Goal: Task Accomplishment & Management: Manage account settings

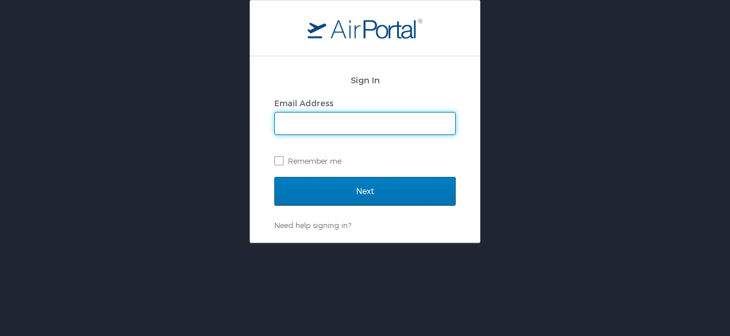
click at [319, 125] on input "Email Address" at bounding box center [365, 123] width 180 height 22
type input "M"
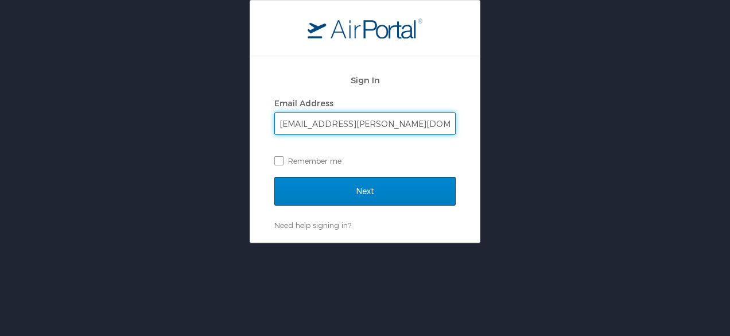
type input "[EMAIL_ADDRESS][PERSON_NAME][DOMAIN_NAME]"
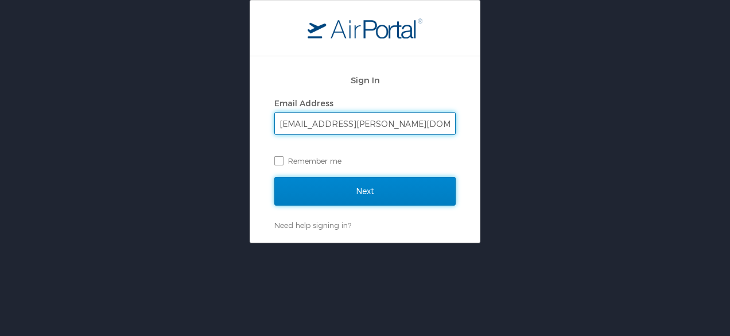
click at [353, 182] on input "Next" at bounding box center [364, 191] width 181 height 29
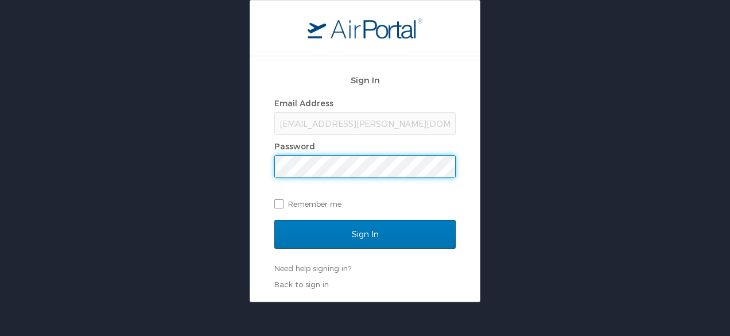
click at [371, 178] on div "Email Address marleena.h.moxley.ctr@socom.mil Password Remember me" at bounding box center [364, 154] width 181 height 118
click at [274, 220] on input "Sign In" at bounding box center [364, 234] width 181 height 29
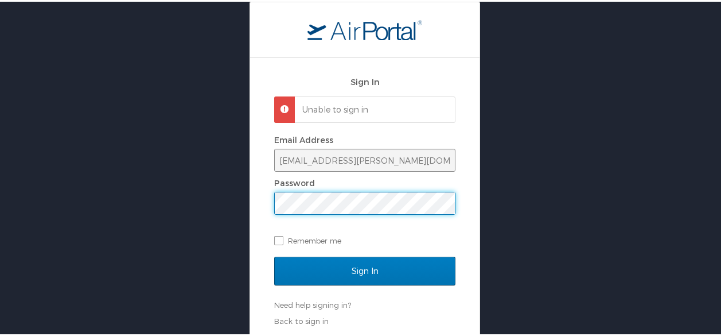
click at [274, 255] on input "Sign In" at bounding box center [364, 269] width 181 height 29
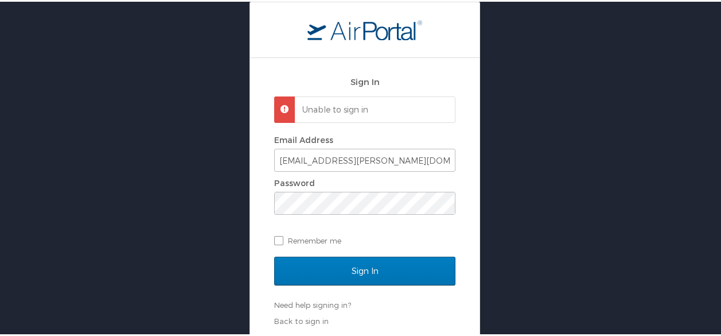
click at [0, 203] on html "Sign In Unable to sign in Email Address marleena.h.moxley.ctr@socom.mil Passwor…" at bounding box center [365, 168] width 730 height 336
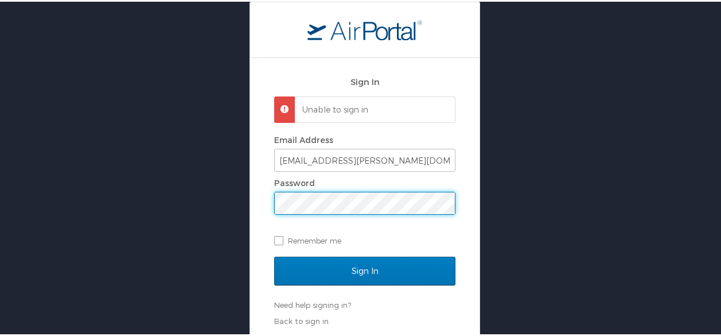
click at [274, 255] on input "Sign In" at bounding box center [364, 269] width 181 height 29
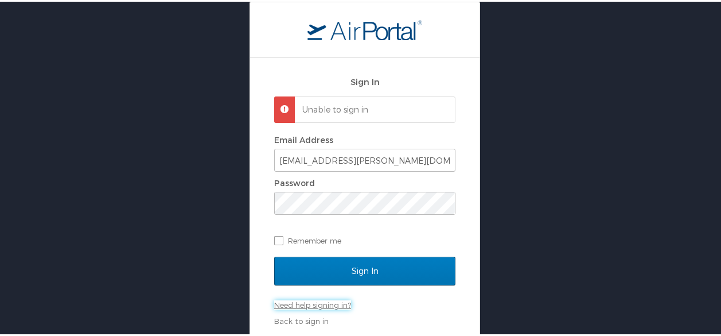
click at [313, 305] on link "Need help signing in?" at bounding box center [312, 302] width 77 height 9
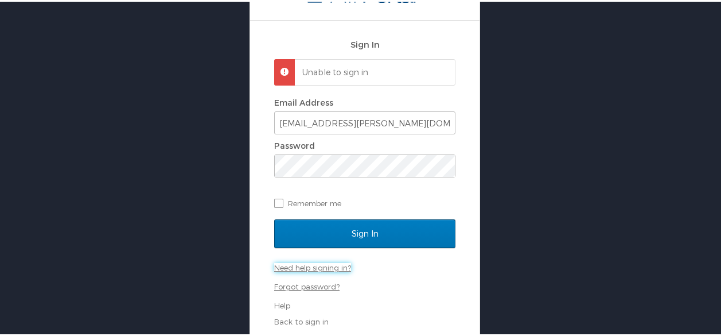
scroll to position [38, 0]
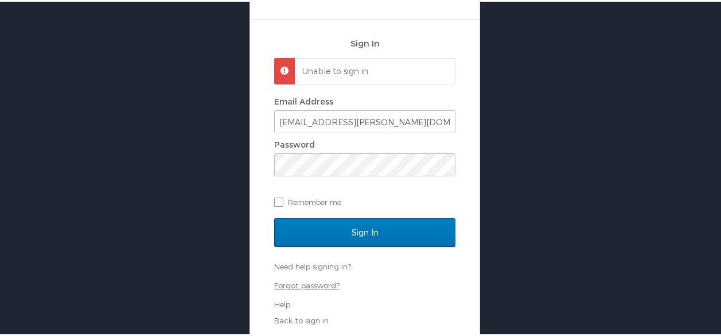
click at [305, 286] on link "Forgot password?" at bounding box center [306, 283] width 65 height 9
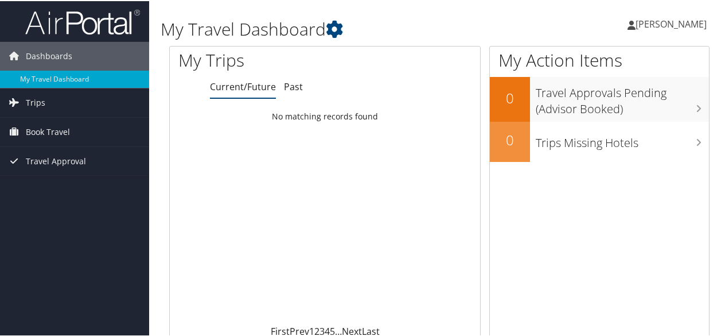
click at [689, 25] on span "Marleena Moxley" at bounding box center [671, 23] width 71 height 13
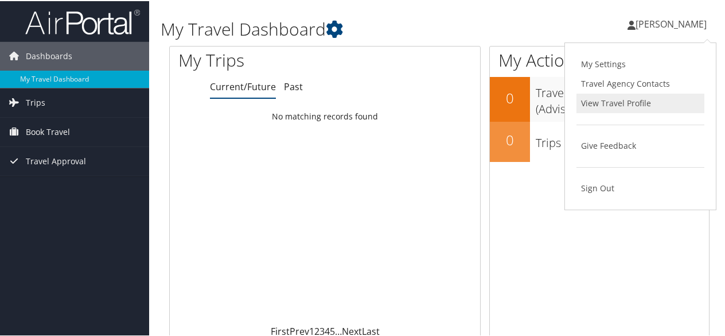
click at [643, 106] on link "View Travel Profile" at bounding box center [641, 102] width 128 height 20
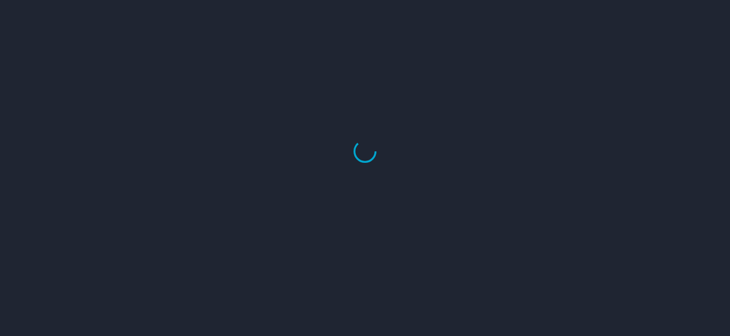
select select "US"
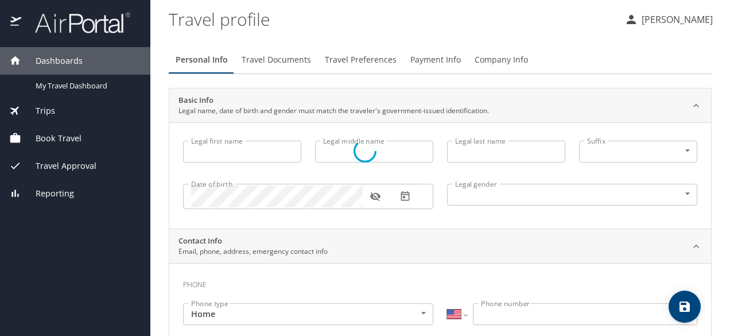
type input "Marleena"
type input "Hope"
type input "Moxley"
type input "Female"
select select "US"
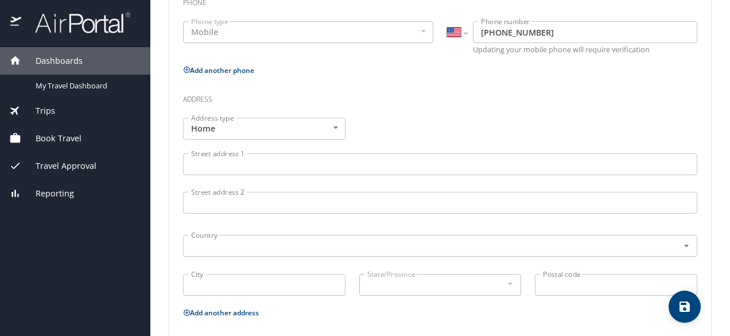
scroll to position [288, 0]
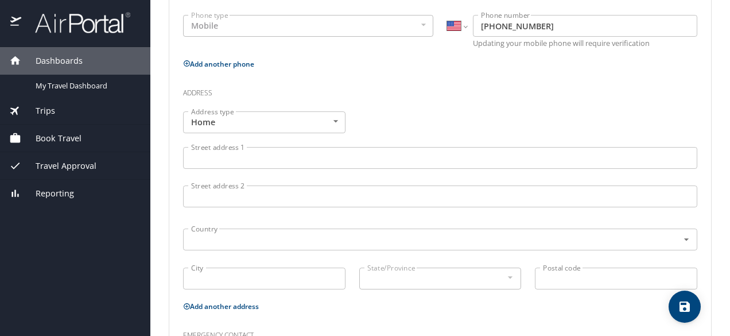
click at [355, 162] on input "Street address 1" at bounding box center [440, 158] width 514 height 22
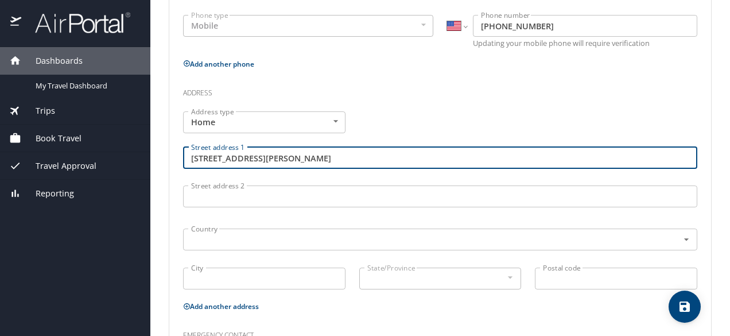
scroll to position [403, 0]
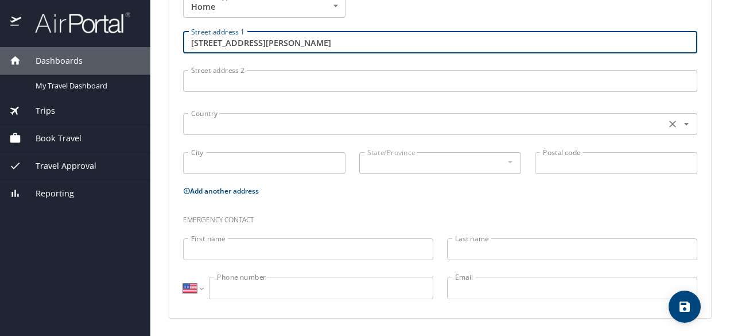
type input "[STREET_ADDRESS][PERSON_NAME]"
click at [234, 125] on input "text" at bounding box center [423, 123] width 473 height 15
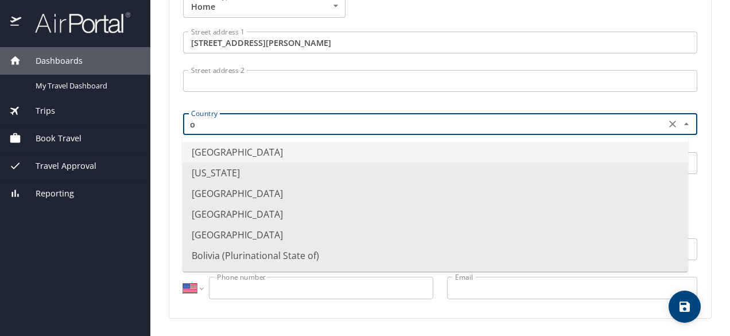
click at [443, 150] on li "[GEOGRAPHIC_DATA]" at bounding box center [435, 152] width 506 height 21
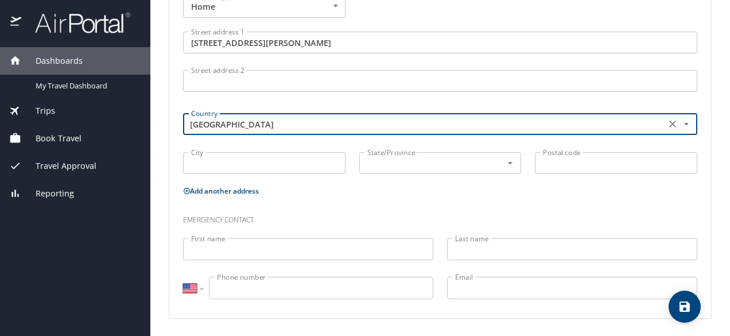
type input "[GEOGRAPHIC_DATA]"
click at [217, 164] on input "City" at bounding box center [264, 163] width 162 height 22
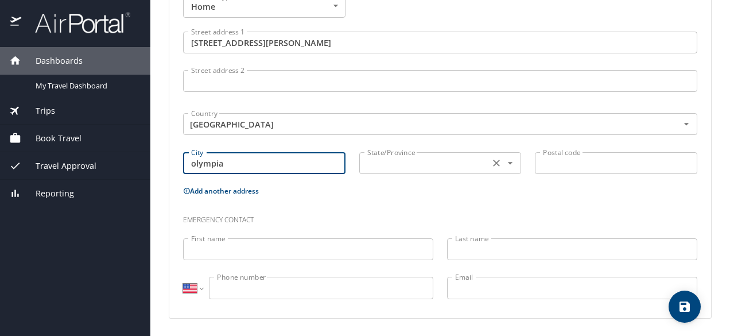
type input "olympia"
click at [373, 164] on input "text" at bounding box center [424, 163] width 122 height 15
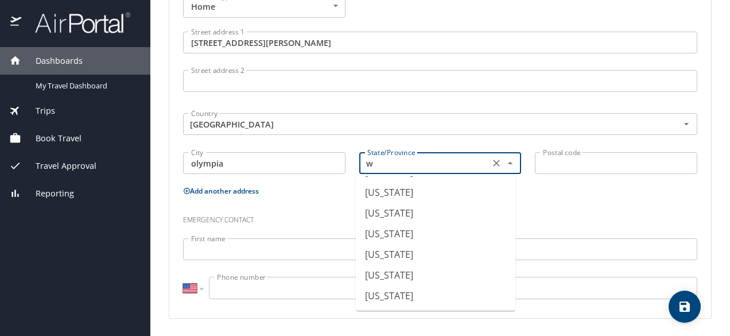
scroll to position [102, 0]
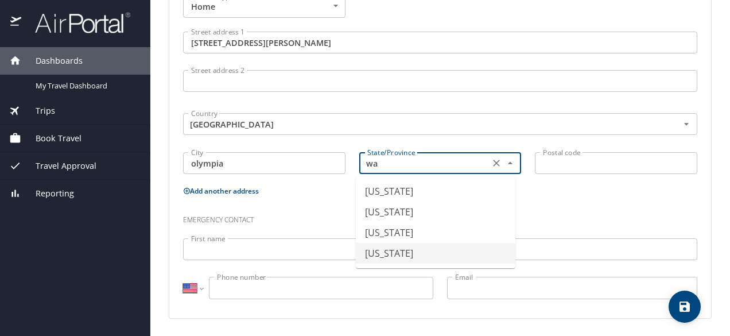
click at [419, 248] on li "[US_STATE]" at bounding box center [436, 253] width 160 height 21
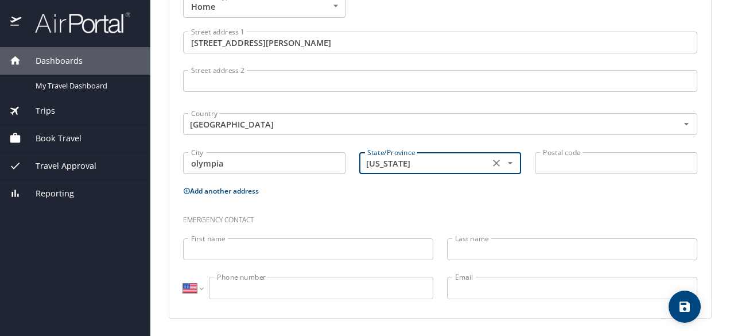
type input "[US_STATE]"
drag, startPoint x: 553, startPoint y: 163, endPoint x: 417, endPoint y: 165, distance: 136.0
click at [556, 165] on input "Postal code" at bounding box center [616, 163] width 162 height 22
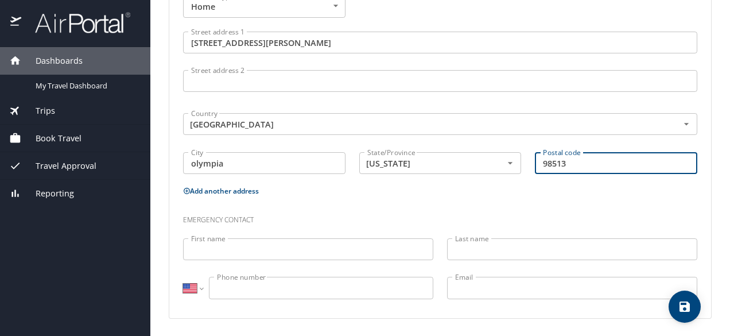
scroll to position [404, 0]
type input "98513"
click at [266, 253] on input "First name" at bounding box center [308, 249] width 250 height 22
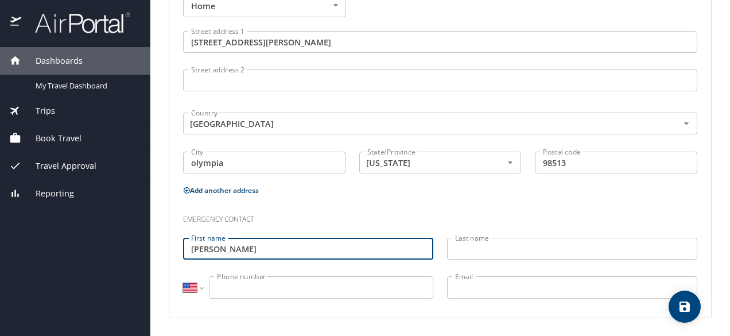
type input "[PERSON_NAME]"
click at [456, 248] on input "Last name" at bounding box center [572, 249] width 250 height 22
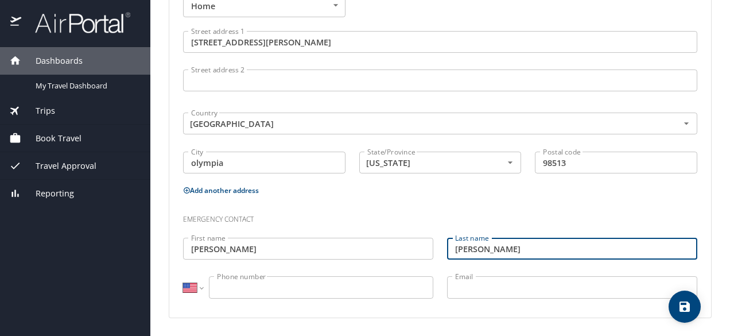
type input "[PERSON_NAME]"
click at [313, 279] on input "Phone number" at bounding box center [321, 287] width 224 height 22
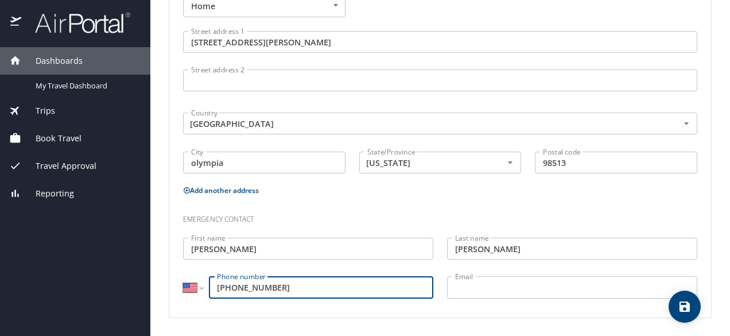
type input "[PHONE_NUMBER]"
click at [494, 288] on input "Email" at bounding box center [572, 287] width 250 height 22
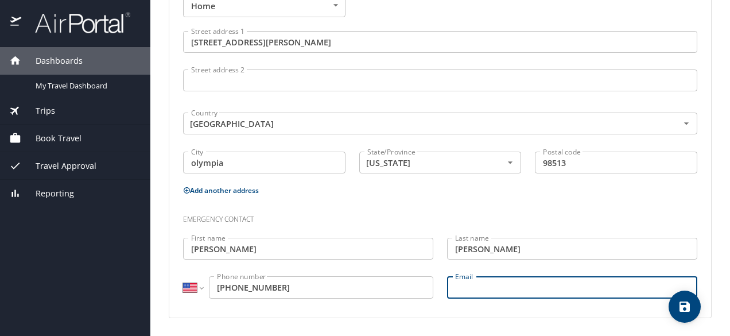
scroll to position [0, 0]
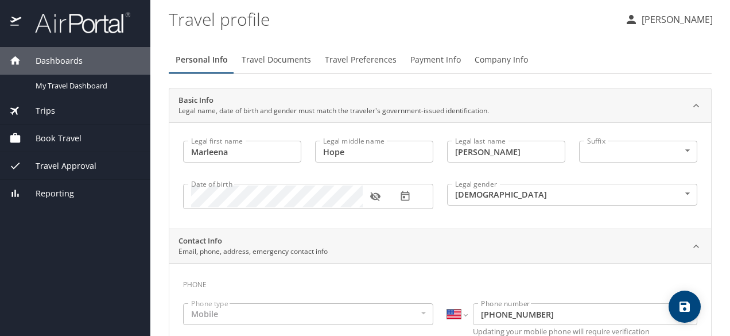
click at [283, 61] on span "Travel Documents" at bounding box center [276, 60] width 69 height 14
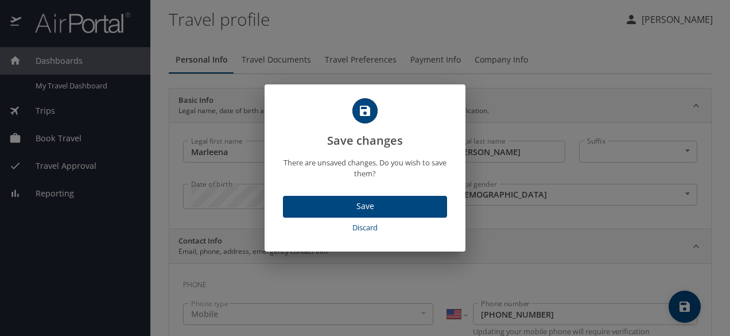
click at [396, 209] on span "Save" at bounding box center [365, 206] width 146 height 14
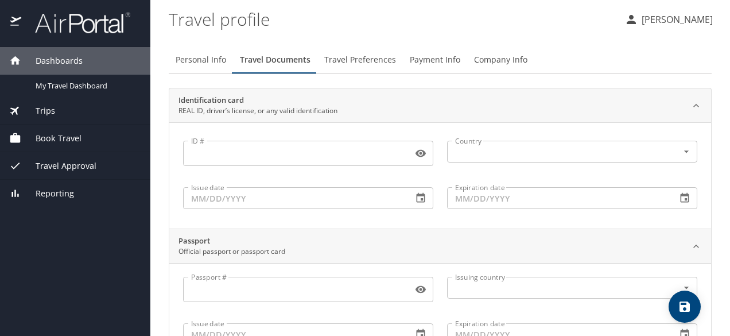
click at [301, 153] on input "ID #" at bounding box center [295, 153] width 225 height 22
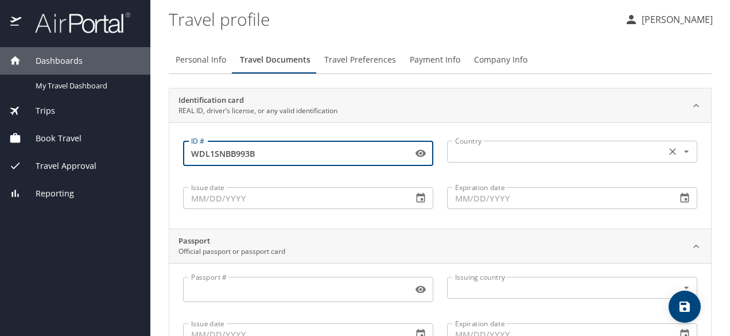
type input "WDL1SNBB993B"
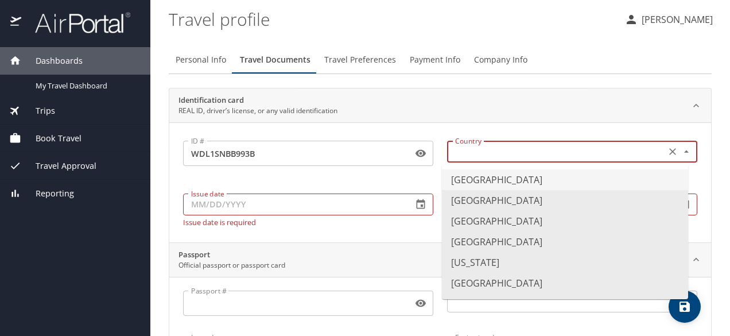
click at [516, 147] on input "text" at bounding box center [554, 151] width 209 height 15
click at [510, 184] on li "[GEOGRAPHIC_DATA]" at bounding box center [565, 179] width 246 height 21
type input "[GEOGRAPHIC_DATA]"
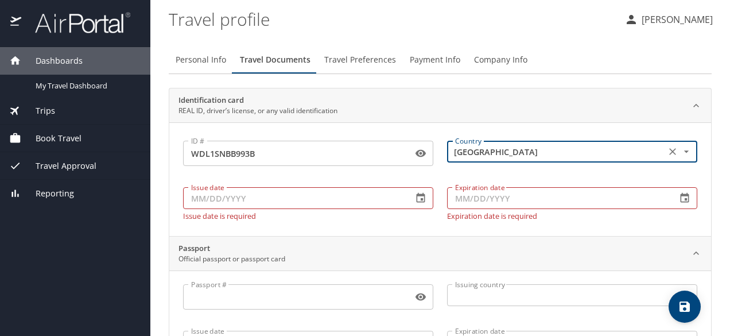
click at [370, 196] on input "Issue date" at bounding box center [293, 198] width 220 height 22
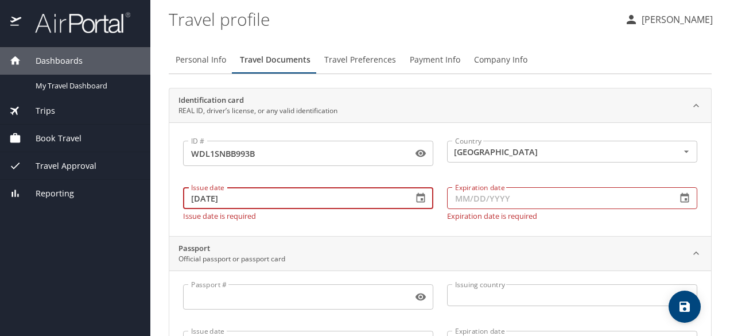
type input "05/30/2024"
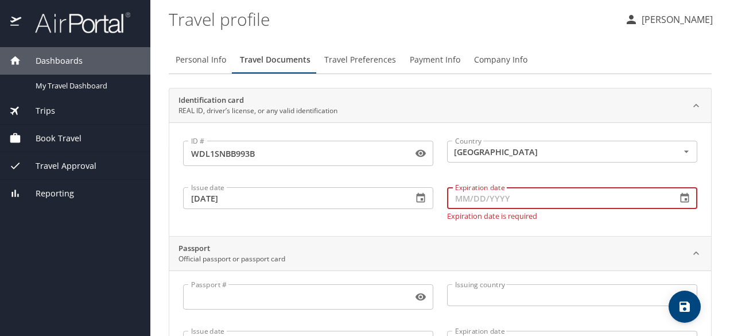
click at [471, 201] on input "Expiration date" at bounding box center [557, 198] width 220 height 22
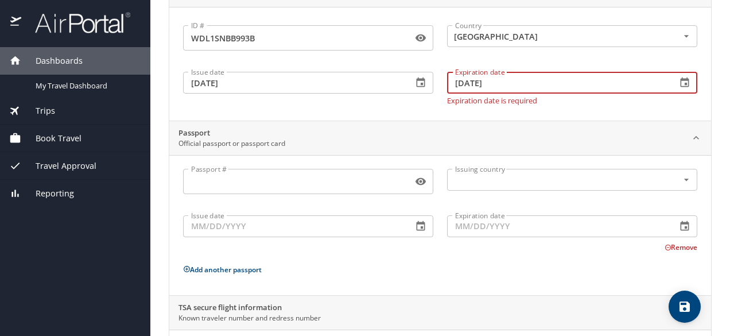
scroll to position [196, 0]
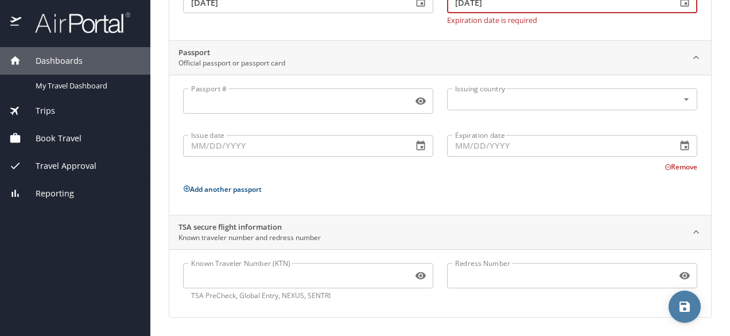
type input "10/13/2030"
click at [688, 305] on icon "save" at bounding box center [684, 306] width 10 height 10
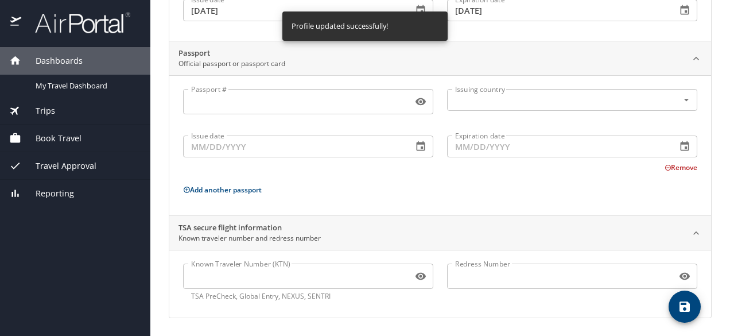
scroll to position [0, 0]
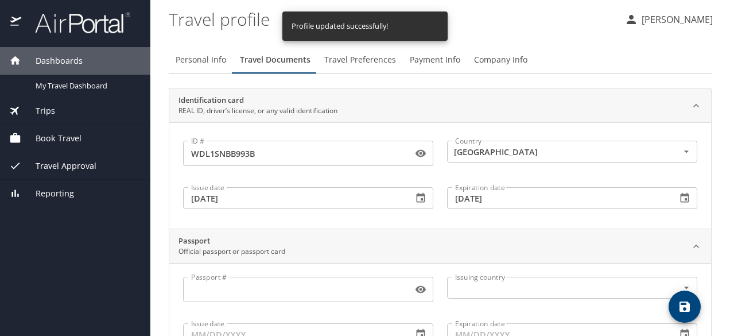
click at [356, 60] on span "Travel Preferences" at bounding box center [360, 60] width 72 height 14
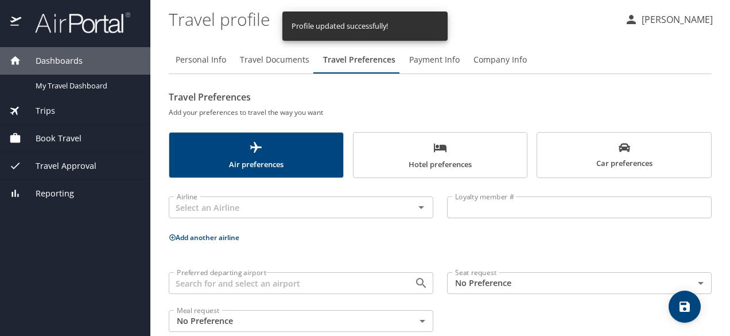
scroll to position [21, 0]
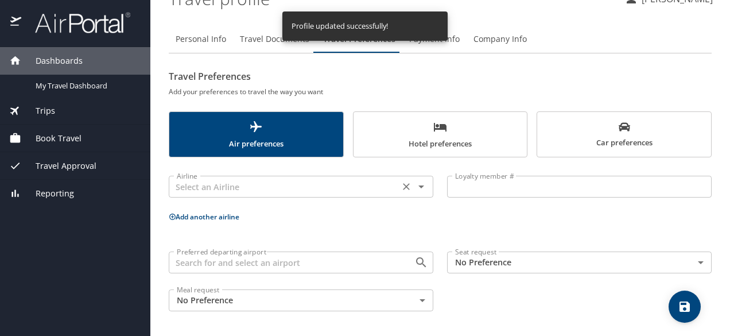
click at [366, 185] on input "text" at bounding box center [284, 186] width 224 height 15
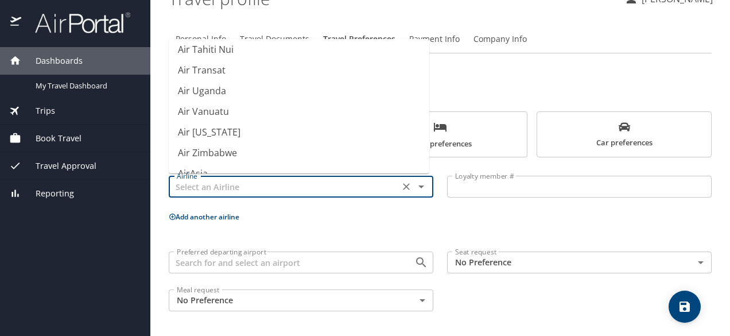
scroll to position [1549, 0]
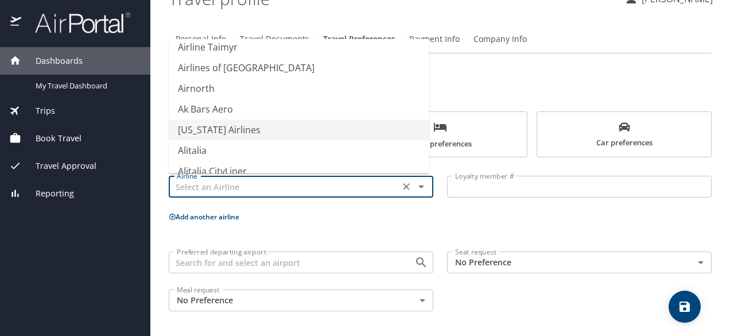
click at [316, 133] on li "Alaska Airlines" at bounding box center [299, 129] width 261 height 21
type input "Alaska Airlines"
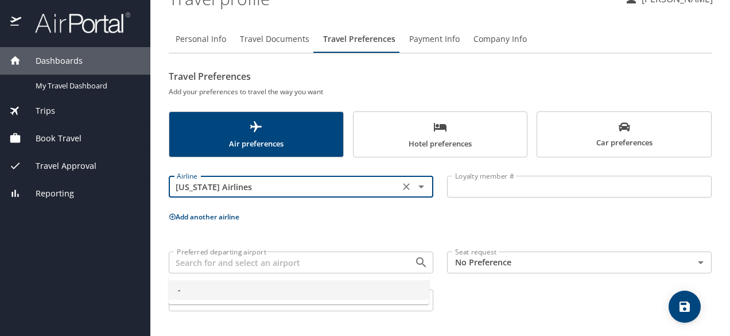
click at [380, 270] on input "Preferred departing airport" at bounding box center [284, 262] width 224 height 15
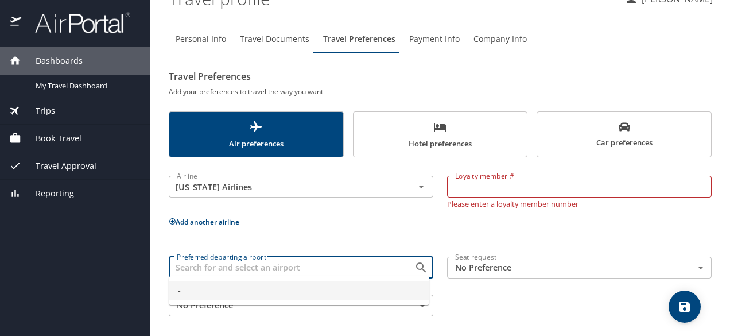
scroll to position [25, 0]
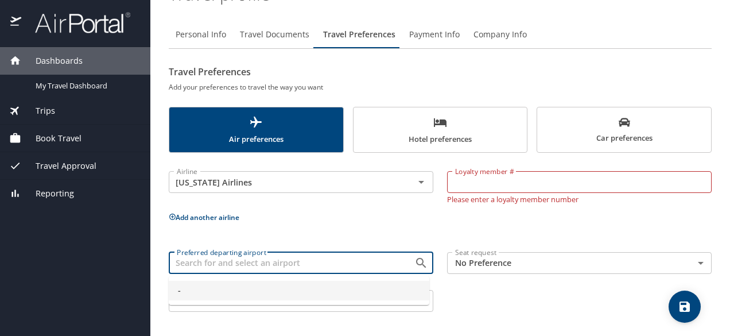
click at [507, 287] on div "Preferred departing airport Preferred departing airport Seat request No Prefere…" at bounding box center [440, 281] width 557 height 73
type input "-"
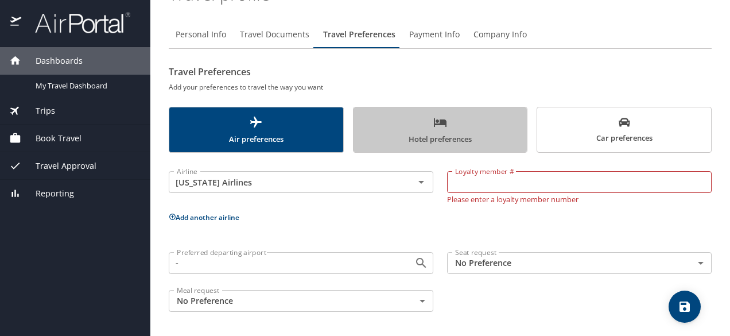
click at [476, 130] on span "Hotel preferences" at bounding box center [440, 130] width 160 height 30
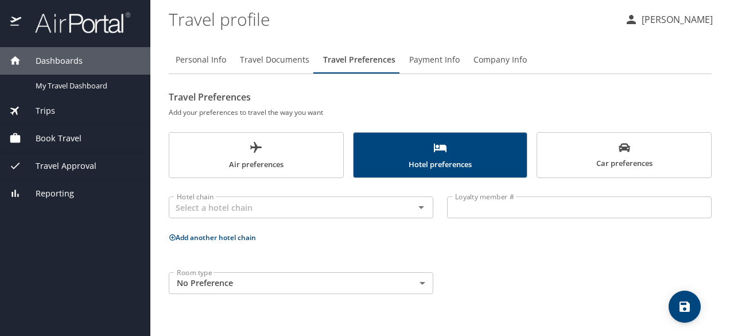
scroll to position [0, 0]
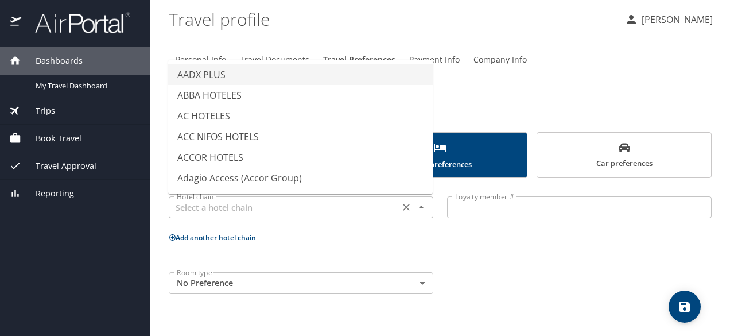
click at [371, 207] on input "text" at bounding box center [284, 207] width 224 height 15
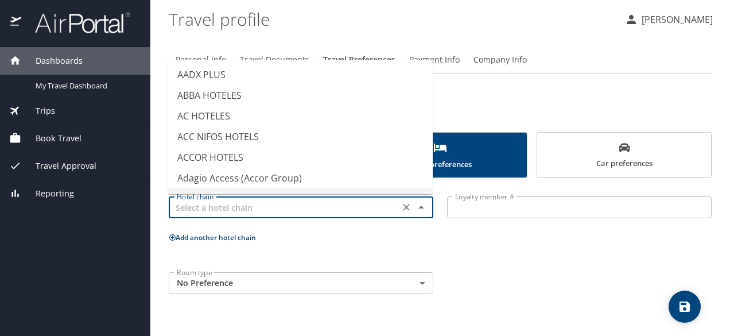
click at [569, 271] on div "Room type No Preference NotApplicable Room type" at bounding box center [440, 283] width 557 height 36
type input "Adagio City Aparthotels (Accor Group)"
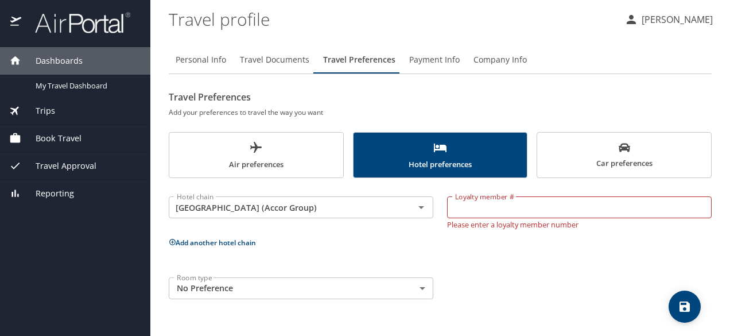
click at [578, 153] on span "Car preferences" at bounding box center [624, 156] width 160 height 28
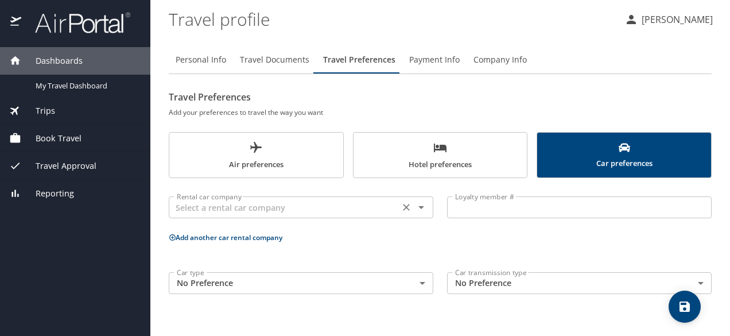
click at [416, 211] on icon "Open" at bounding box center [421, 207] width 14 height 14
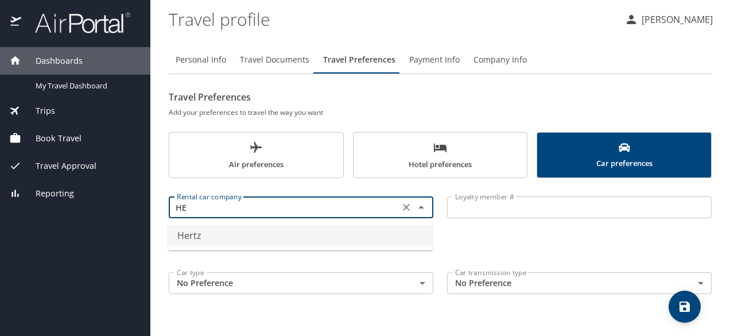
click at [255, 234] on li "Hertz" at bounding box center [300, 235] width 265 height 21
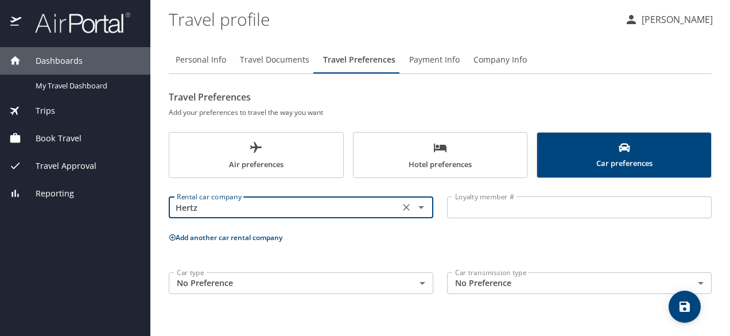
type input "Hertz"
click at [508, 244] on div "Rental car company Hertz Rental car company Loyalty member # Loyalty member # A…" at bounding box center [440, 243] width 543 height 116
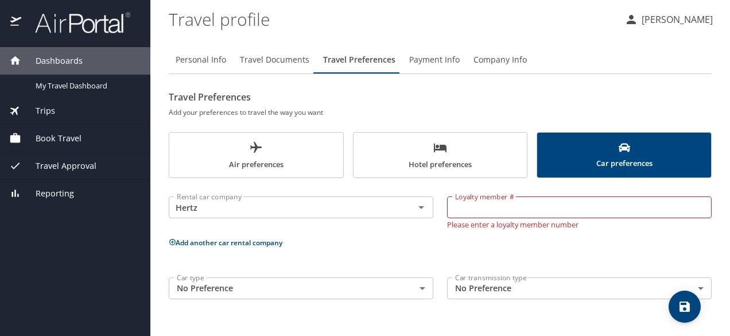
click at [387, 287] on body "Dashboards My Travel Dashboard Trips Current / Future Trips Past Trips Trips Mi…" at bounding box center [365, 168] width 730 height 336
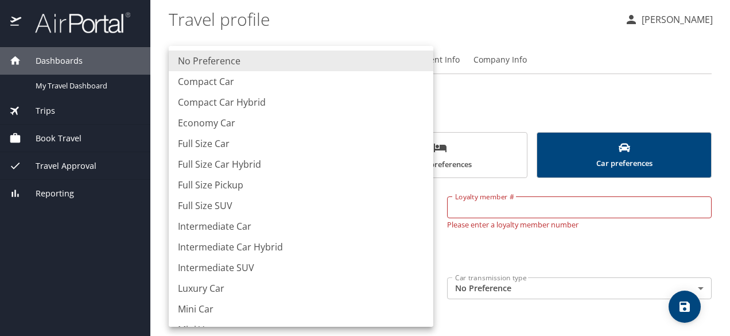
click at [542, 255] on div at bounding box center [365, 168] width 730 height 336
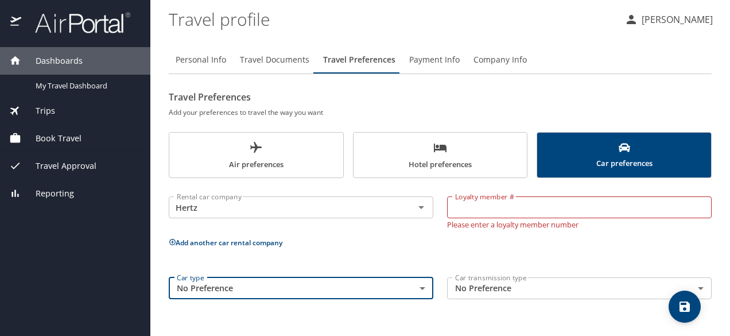
click at [522, 287] on body "Dashboards My Travel Dashboard Trips Current / Future Trips Past Trips Trips Mi…" at bounding box center [365, 168] width 730 height 336
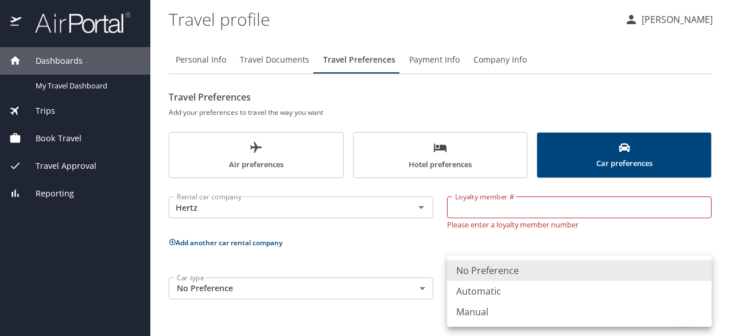
click at [486, 290] on li "Automatic" at bounding box center [579, 291] width 265 height 21
type input "Automatic"
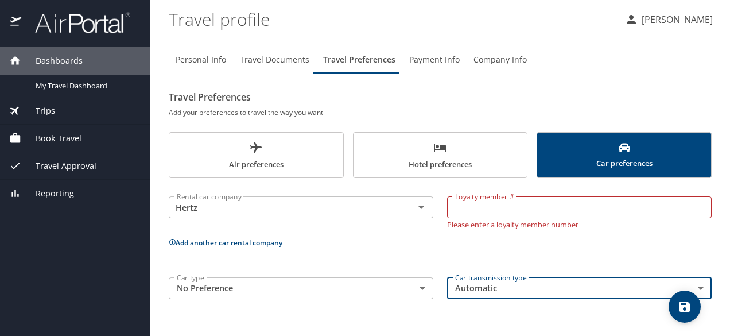
click at [423, 249] on div "Rental car company Hertz Rental car company Loyalty member # Loyalty member # P…" at bounding box center [440, 245] width 543 height 121
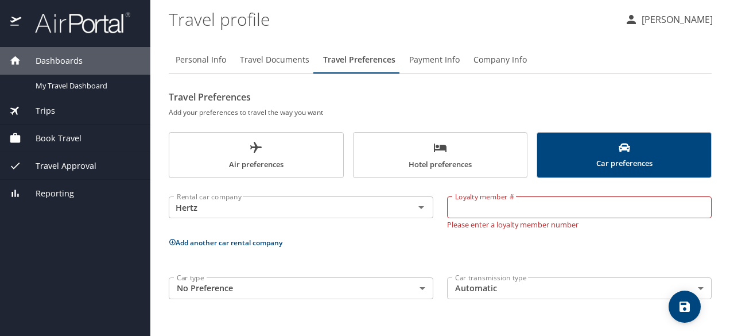
click at [273, 63] on span "Travel Documents" at bounding box center [274, 60] width 69 height 14
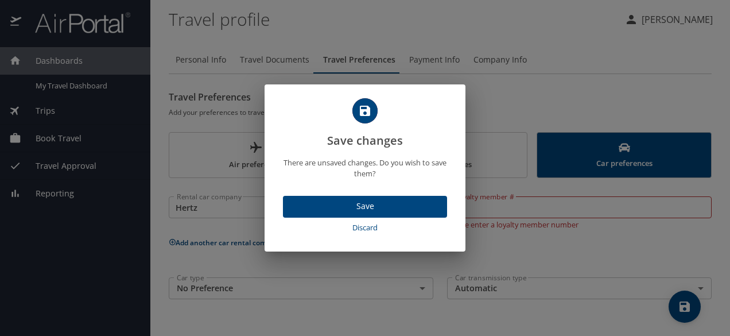
click at [393, 205] on span "Save" at bounding box center [365, 206] width 146 height 14
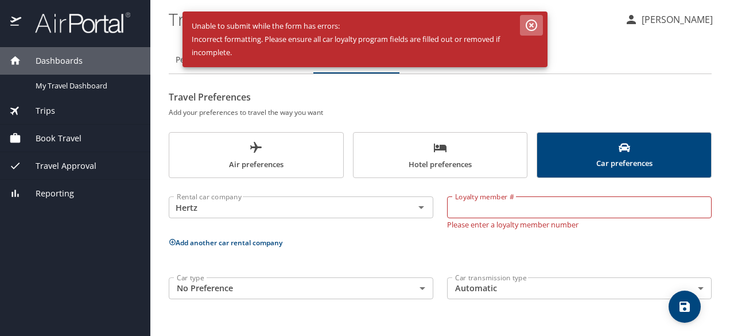
click at [527, 23] on icon "button" at bounding box center [531, 25] width 11 height 11
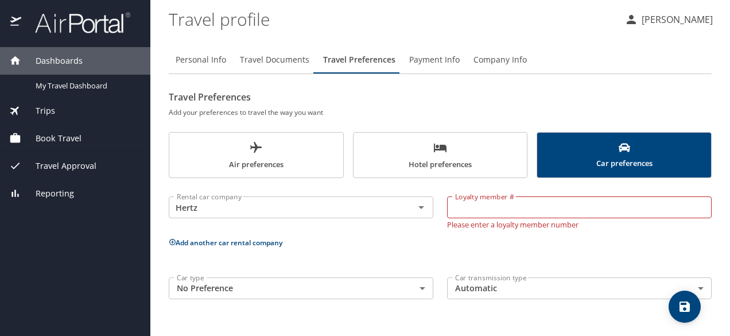
click at [430, 55] on span "Payment Info" at bounding box center [434, 60] width 50 height 14
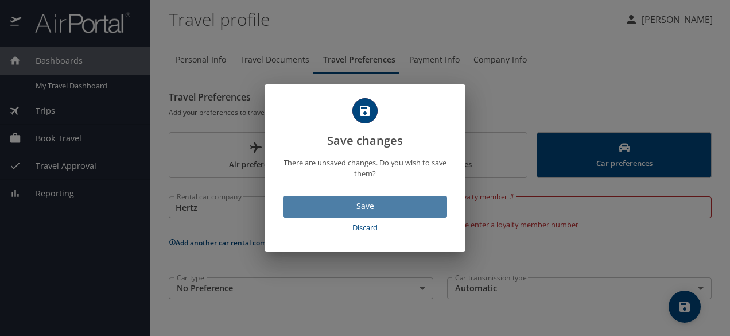
click at [417, 212] on span "Save" at bounding box center [365, 206] width 146 height 14
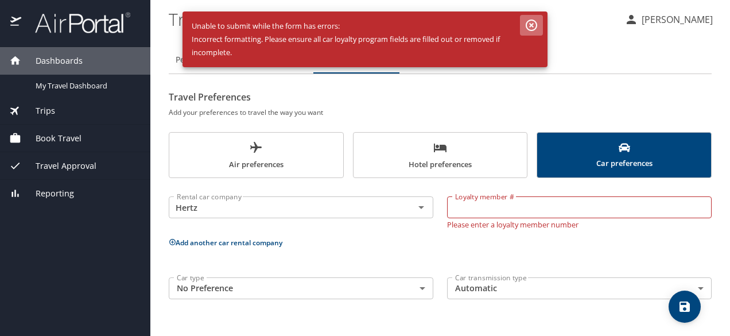
click at [534, 28] on icon "button" at bounding box center [531, 25] width 14 height 14
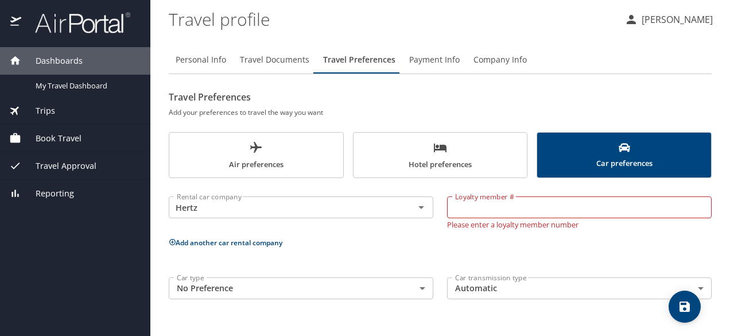
click at [432, 56] on span "Payment Info" at bounding box center [434, 60] width 50 height 14
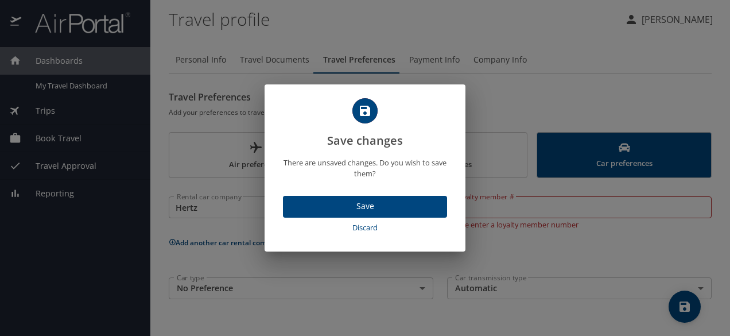
click at [385, 223] on span "Discard" at bounding box center [364, 227] width 155 height 13
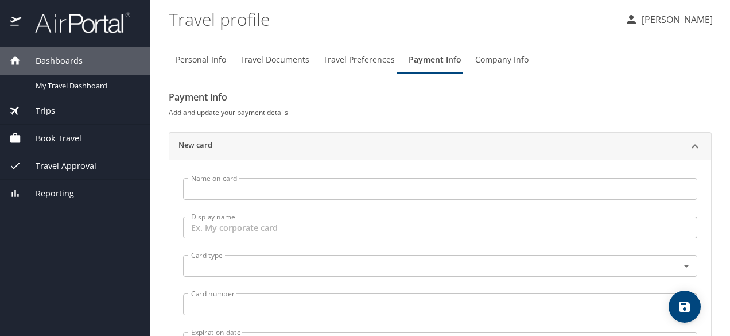
click at [482, 61] on span "Company Info" at bounding box center [501, 60] width 53 height 14
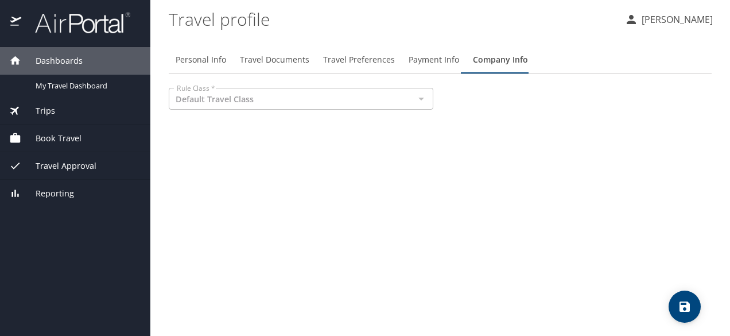
click at [686, 301] on icon "save" at bounding box center [684, 306] width 10 height 10
click at [210, 57] on span "Personal Info" at bounding box center [201, 60] width 50 height 14
select select "US"
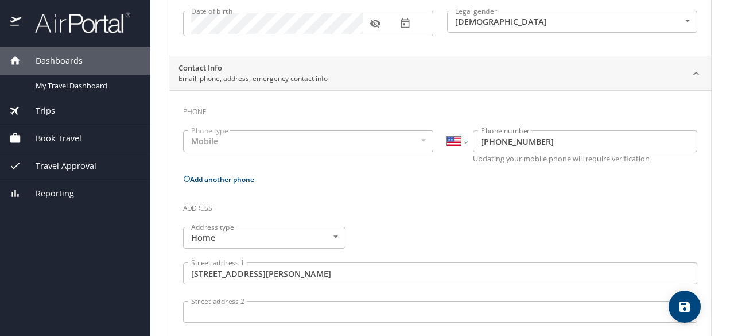
scroll to position [404, 0]
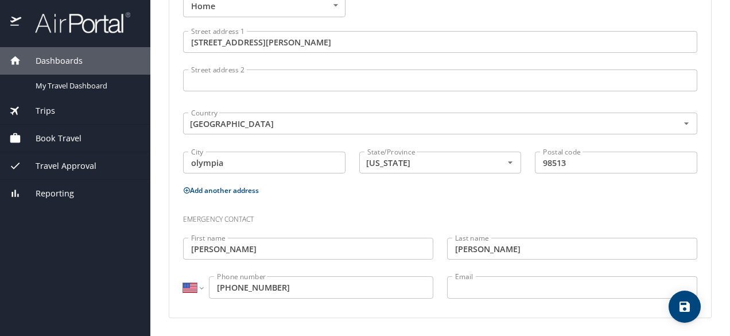
click at [681, 310] on icon "save" at bounding box center [684, 306] width 10 height 10
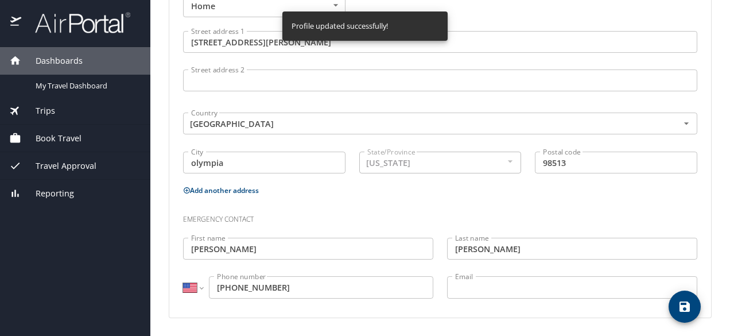
select select "US"
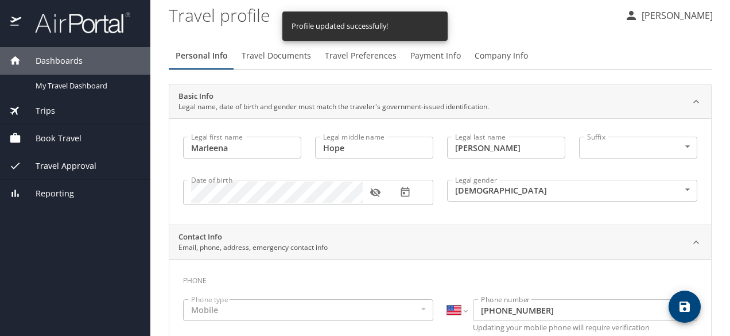
scroll to position [0, 0]
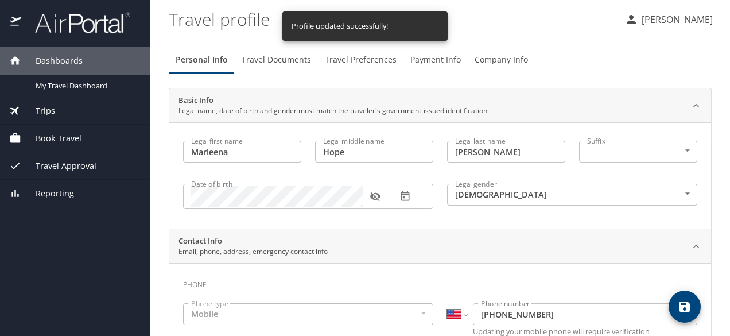
click at [79, 63] on span "Dashboards" at bounding box center [51, 61] width 61 height 13
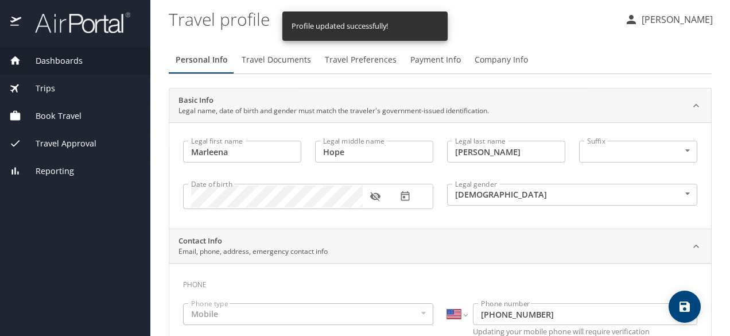
click at [79, 63] on span "Dashboards" at bounding box center [51, 61] width 61 height 13
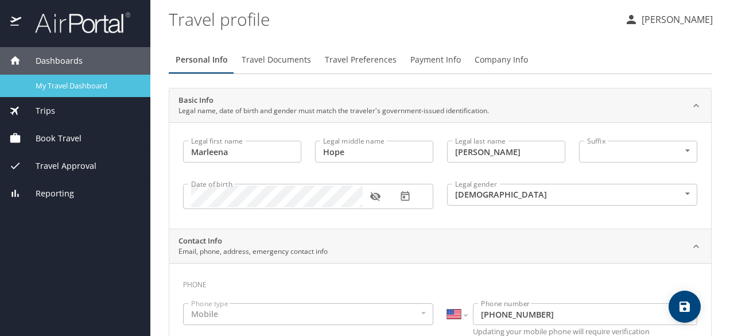
click at [69, 84] on span "My Travel Dashboard" at bounding box center [86, 85] width 101 height 11
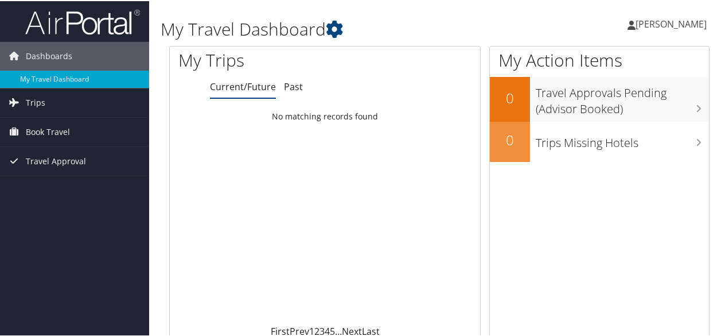
click at [636, 25] on span "Marleena Moxley" at bounding box center [671, 23] width 71 height 13
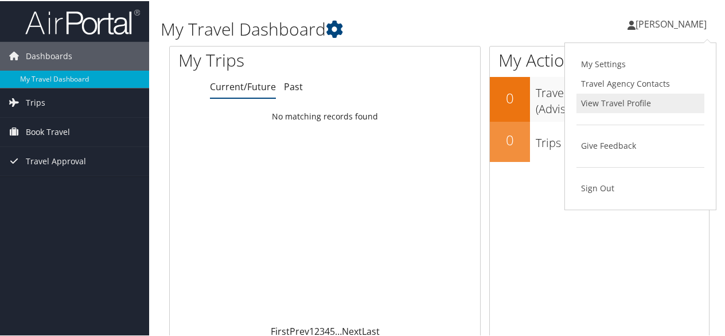
click at [634, 99] on link "View Travel Profile" at bounding box center [641, 102] width 128 height 20
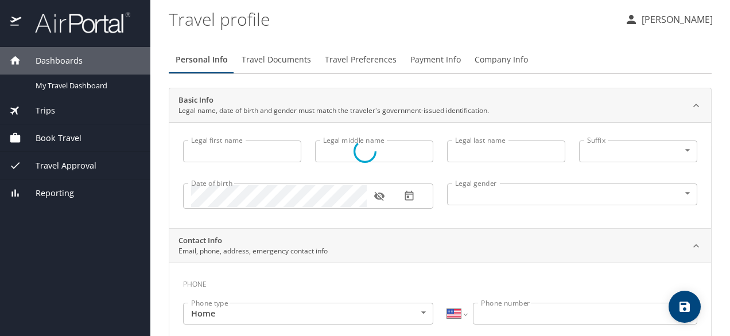
select select "US"
type input "Marleena"
type input "Hope"
type input "[PERSON_NAME]"
type input "[DEMOGRAPHIC_DATA]"
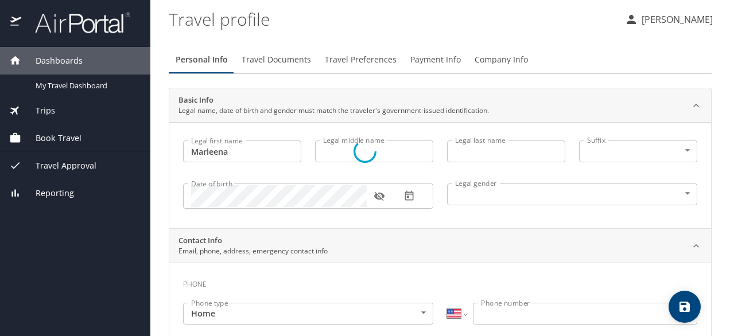
type input "[PERSON_NAME]"
type input "[PHONE_NUMBER]"
select select "US"
